Goal: Information Seeking & Learning: Learn about a topic

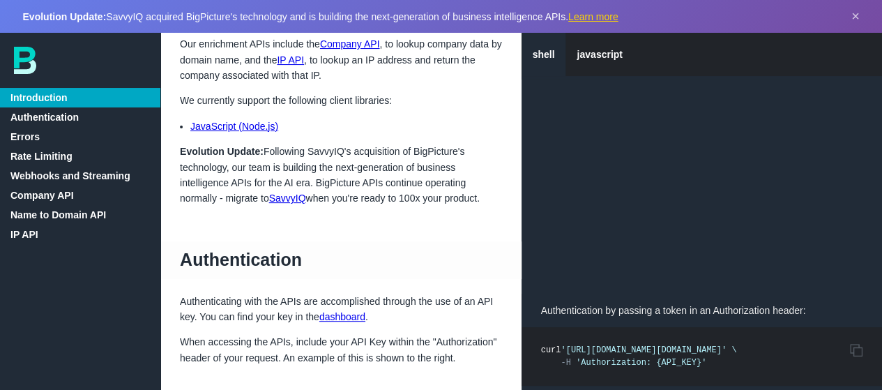
scroll to position [209, 0]
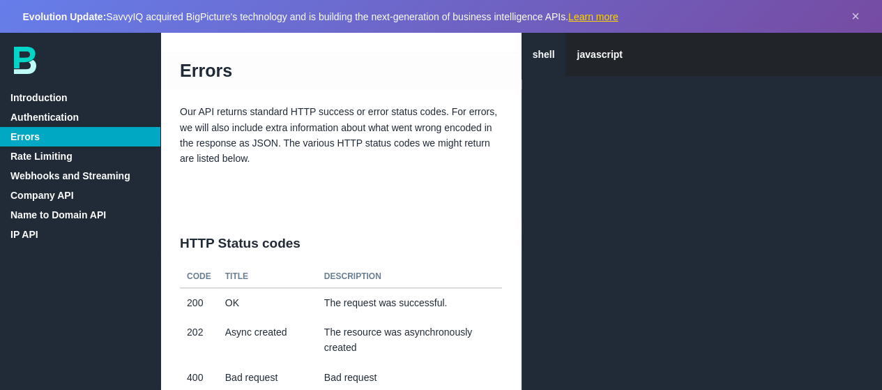
scroll to position [697, 0]
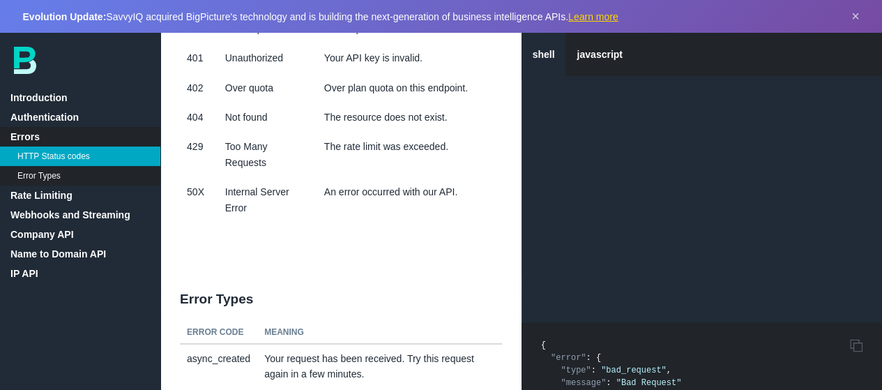
scroll to position [906, 0]
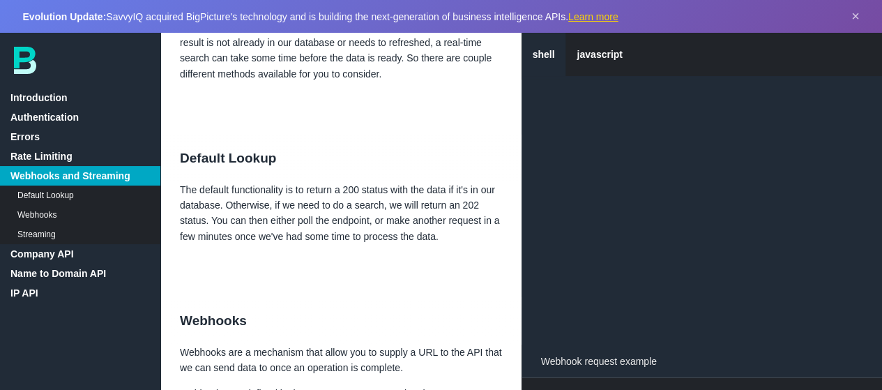
scroll to position [2091, 0]
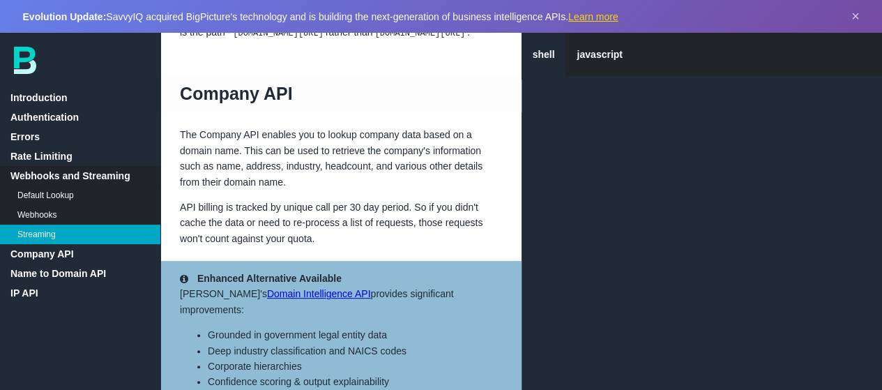
scroll to position [2998, 0]
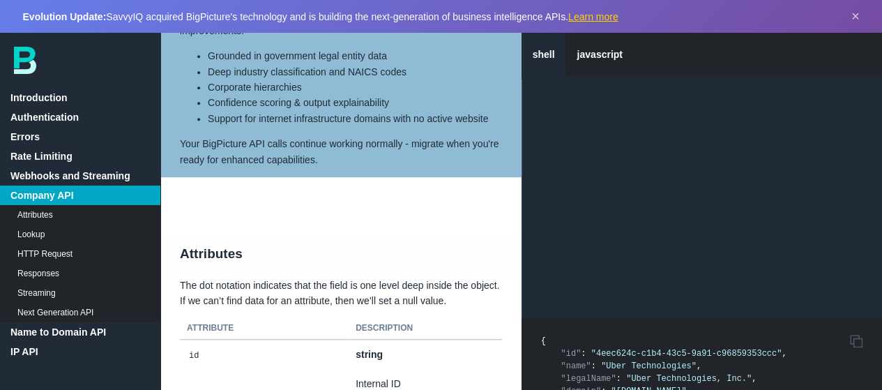
scroll to position [3207, 0]
